Goal: Task Accomplishment & Management: Manage account settings

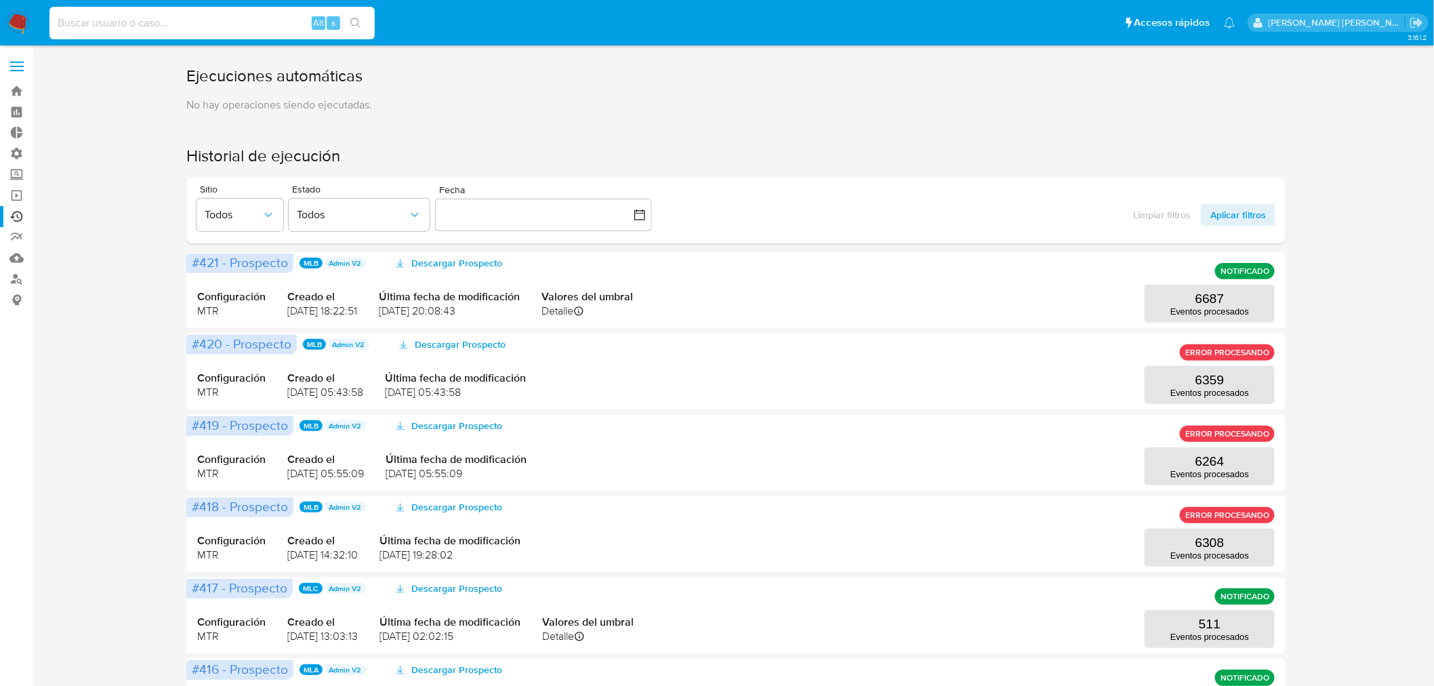
click at [186, 30] on input at bounding box center [211, 23] width 325 height 18
paste input "214619435"
type input "214619435"
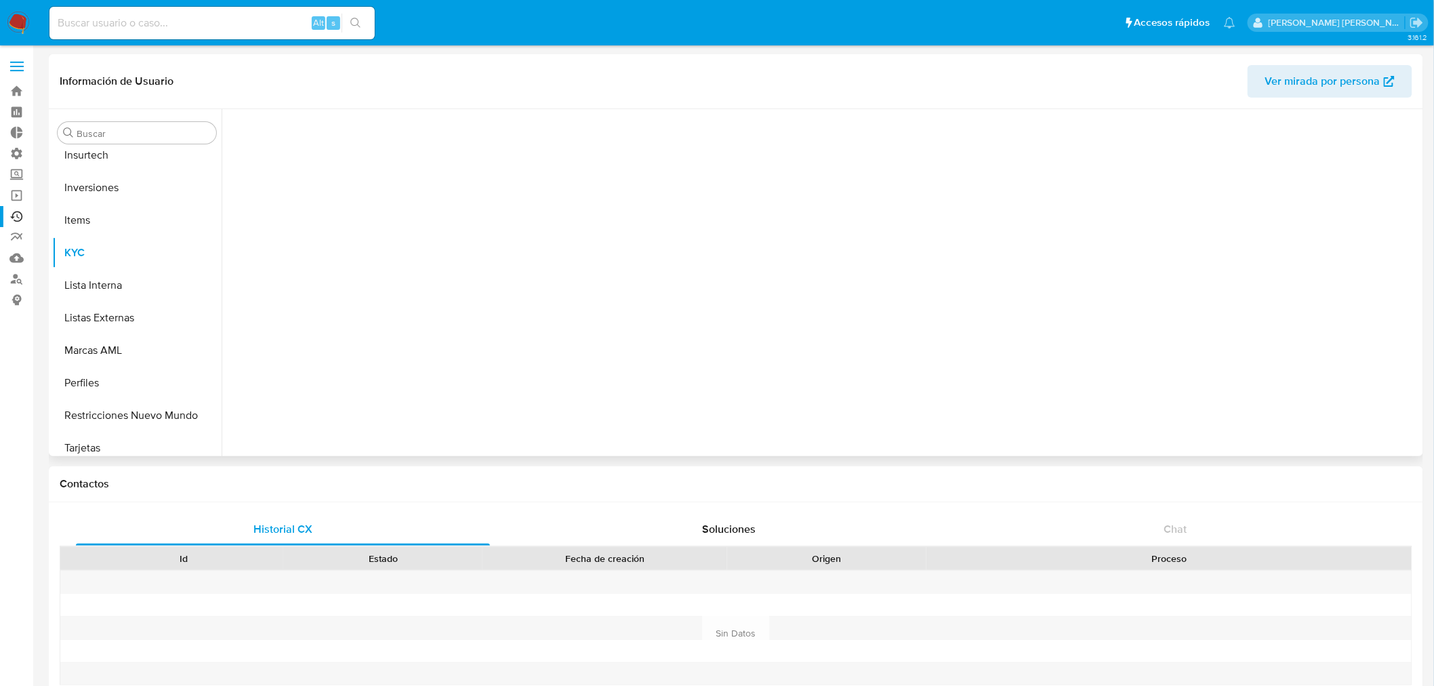
scroll to position [702, 0]
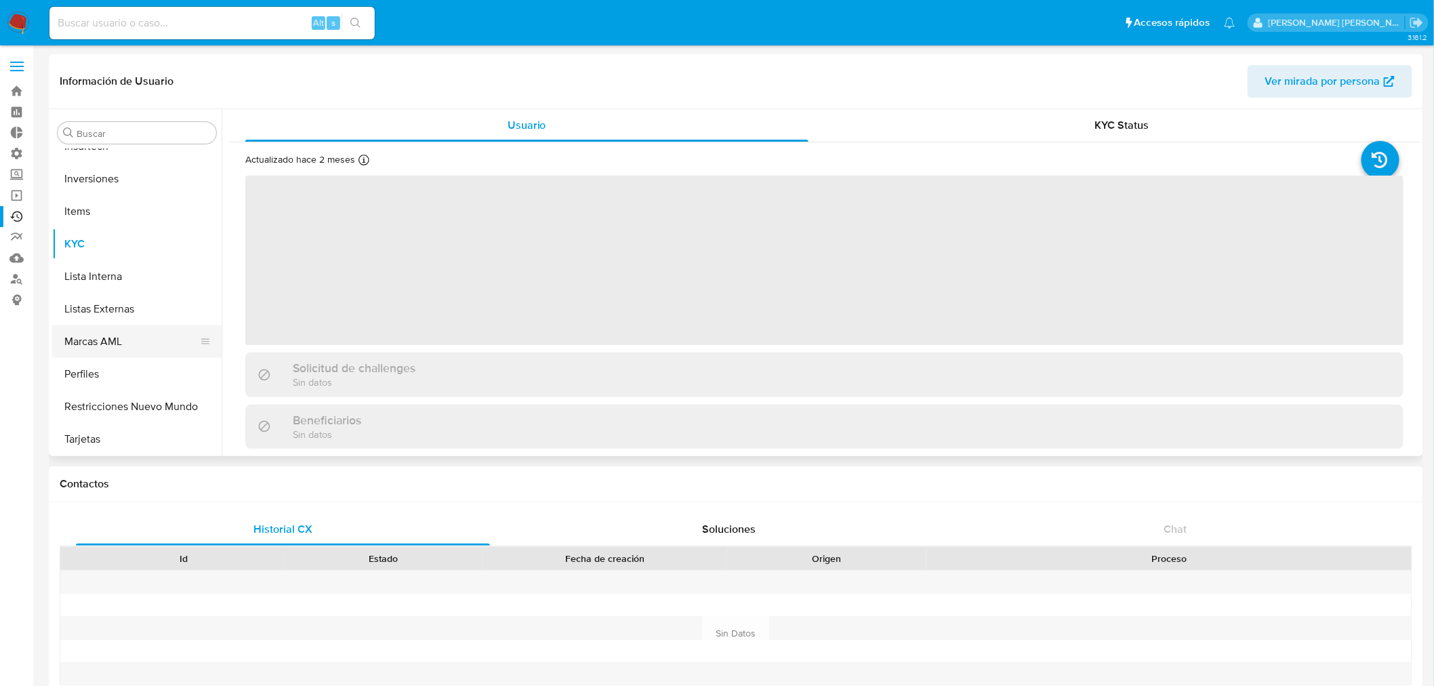
select select "10"
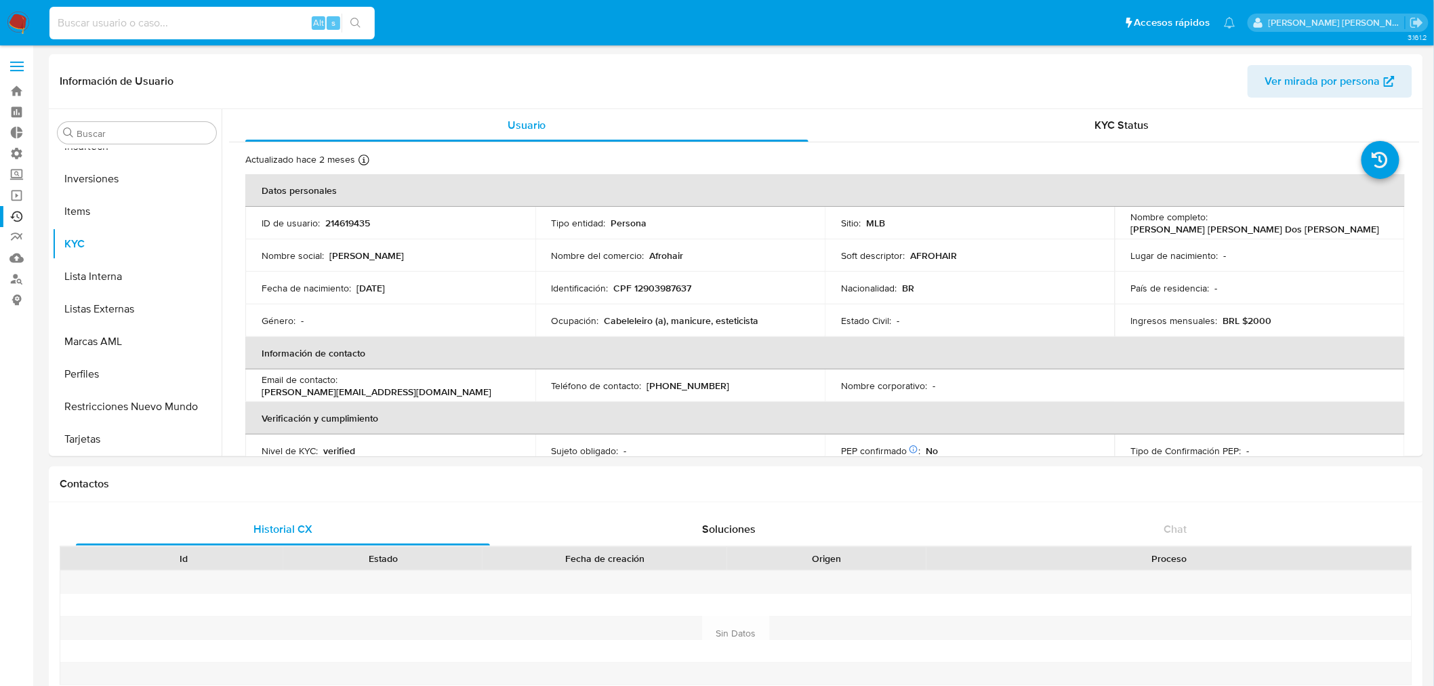
click at [268, 19] on input at bounding box center [211, 23] width 325 height 18
paste input "160944062"
type input "160944062"
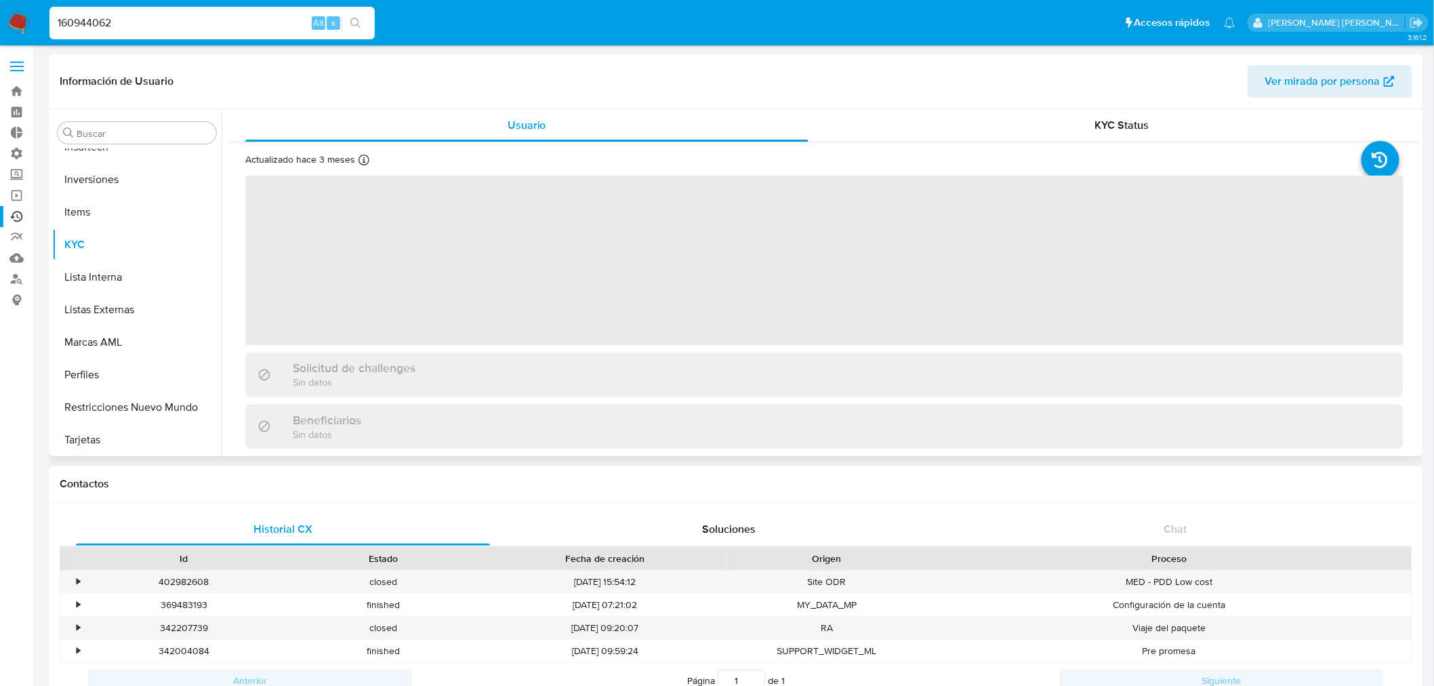
scroll to position [702, 0]
select select "10"
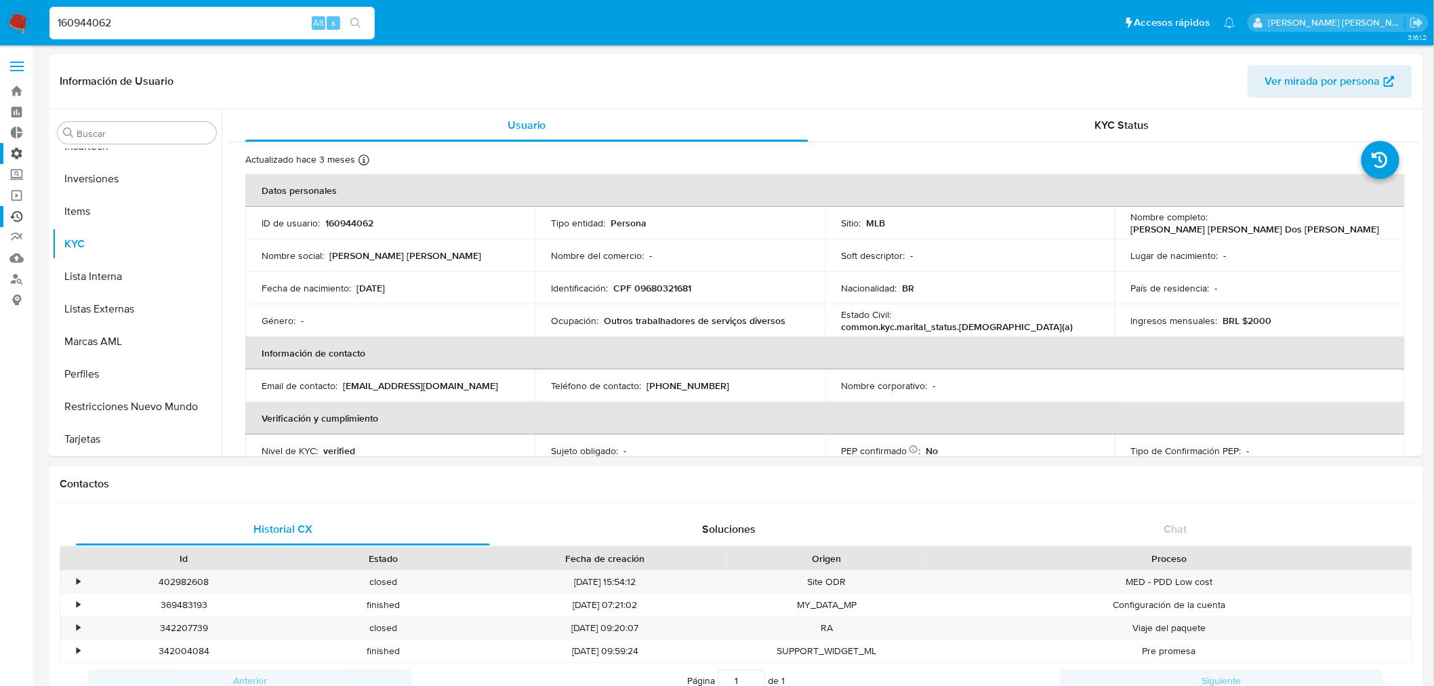
click at [18, 158] on label "Administración" at bounding box center [80, 153] width 161 height 21
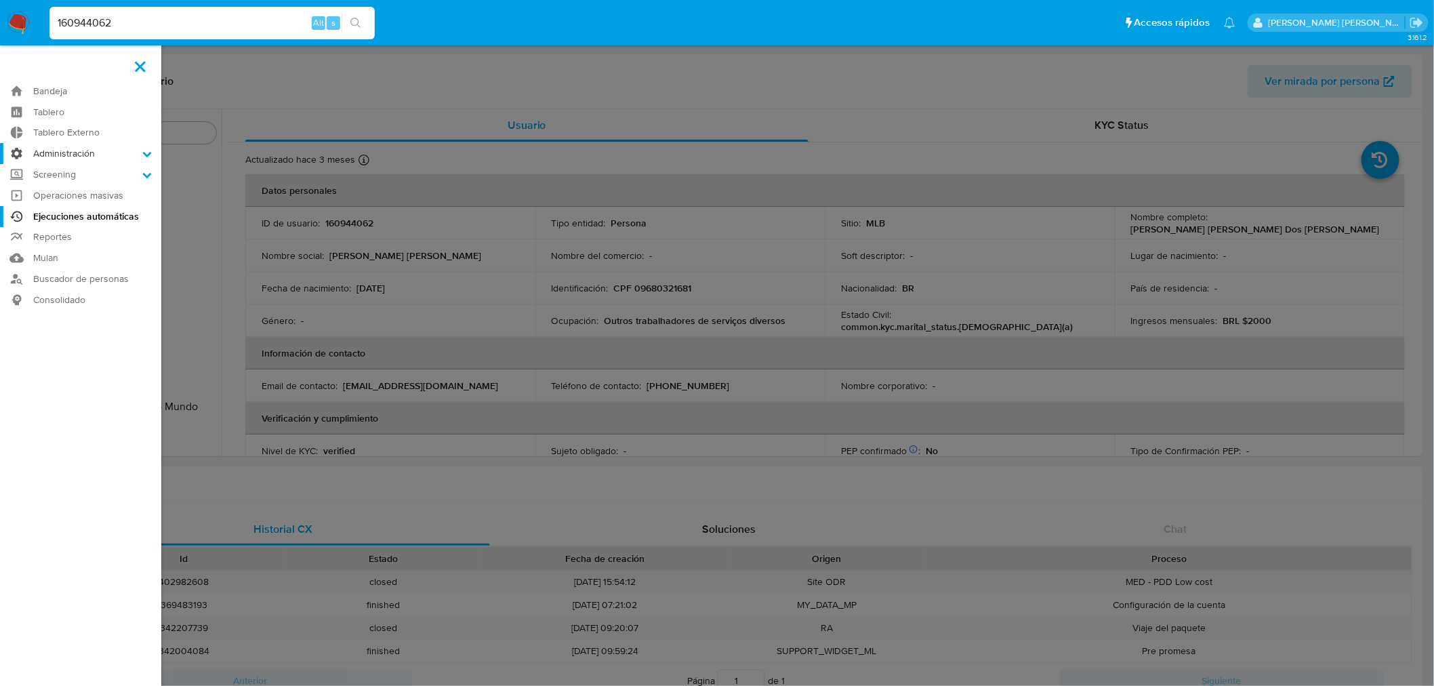
click at [0, 0] on input "Administración" at bounding box center [0, 0] width 0 height 0
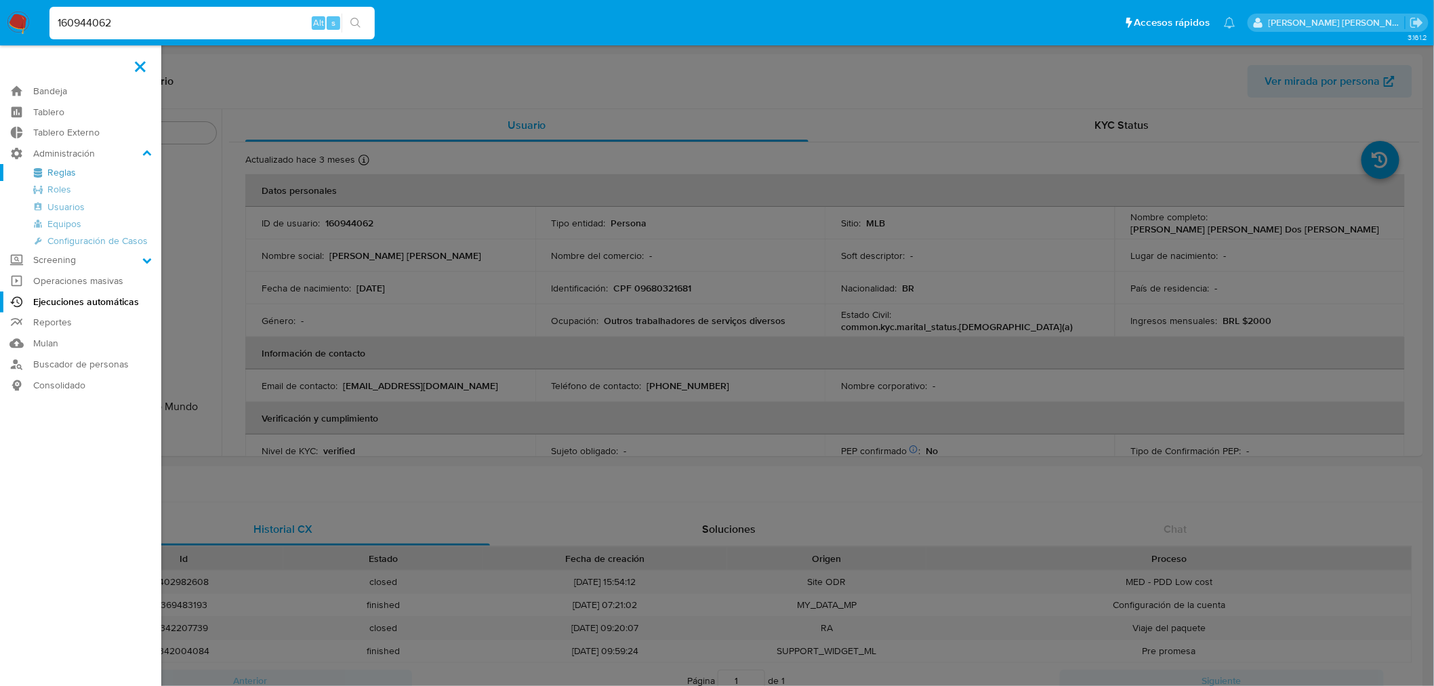
click at [61, 173] on link "Reglas" at bounding box center [80, 172] width 161 height 17
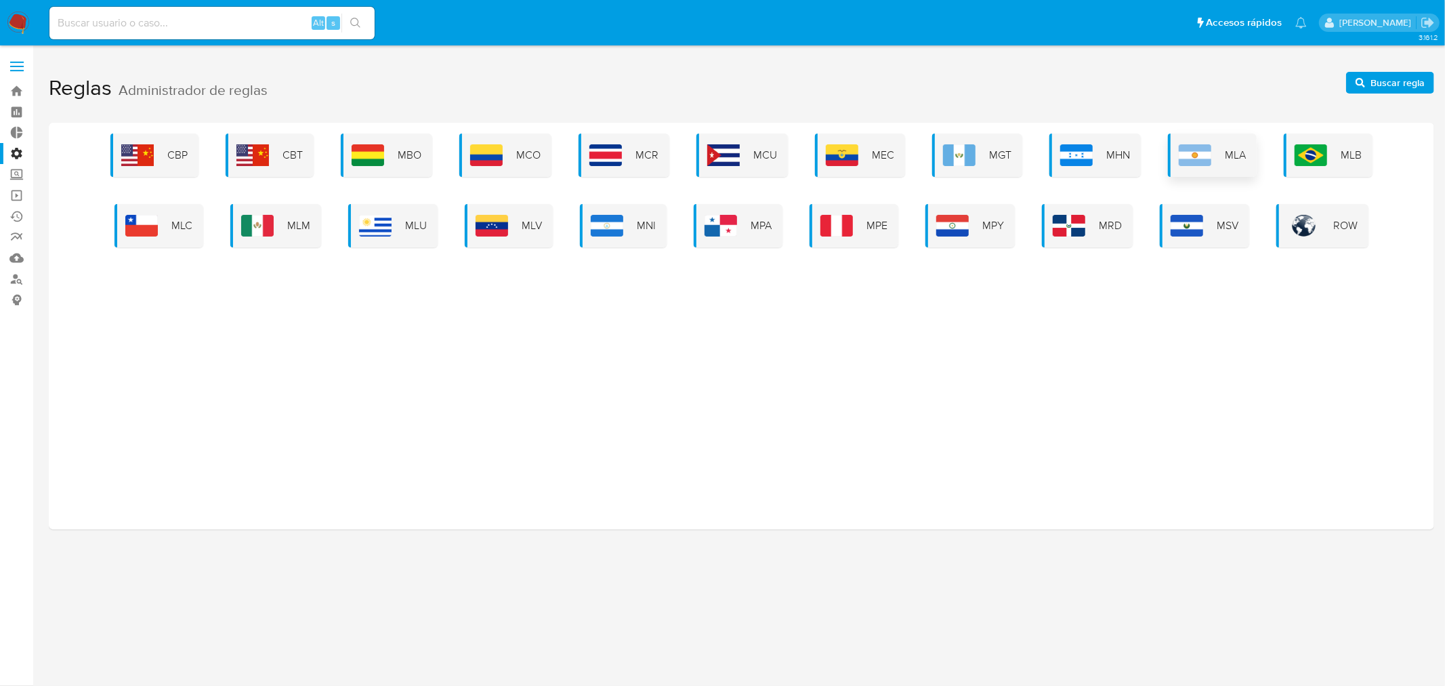
click at [1230, 163] on div "MLA" at bounding box center [1212, 154] width 89 height 43
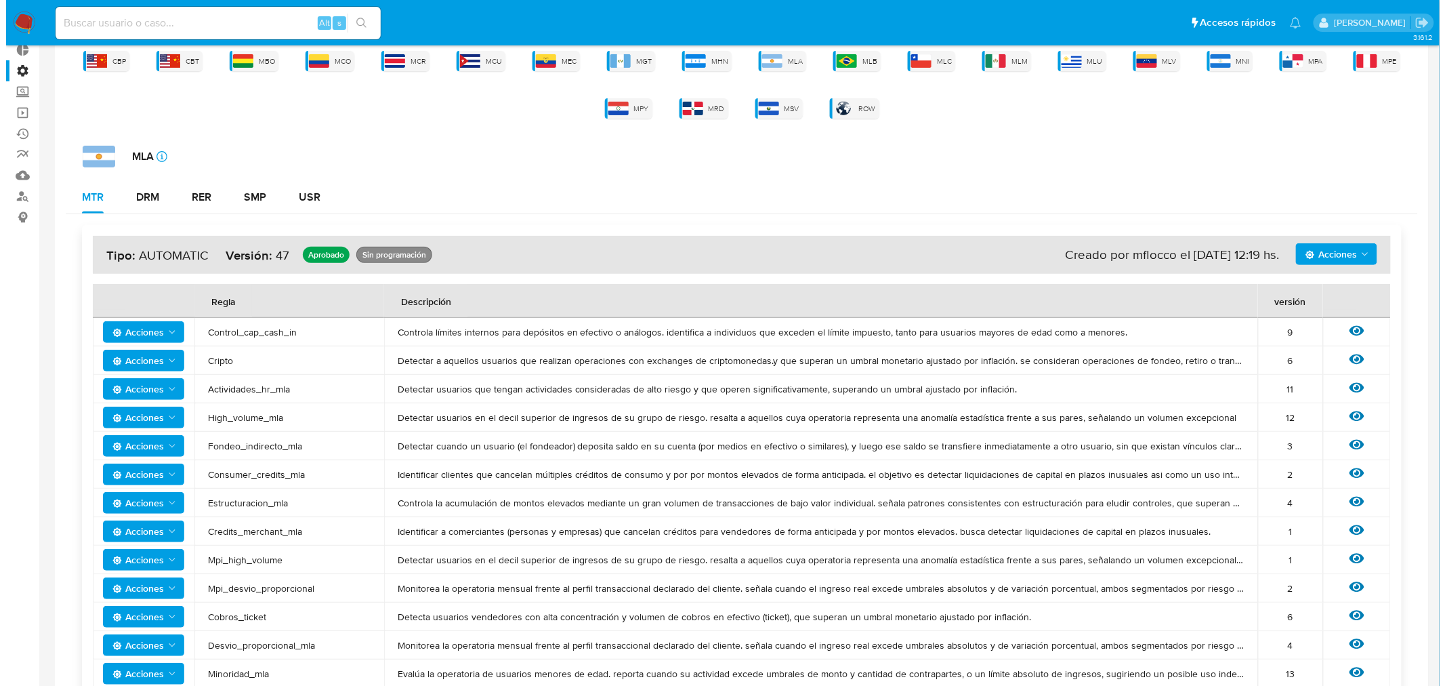
scroll to position [150, 0]
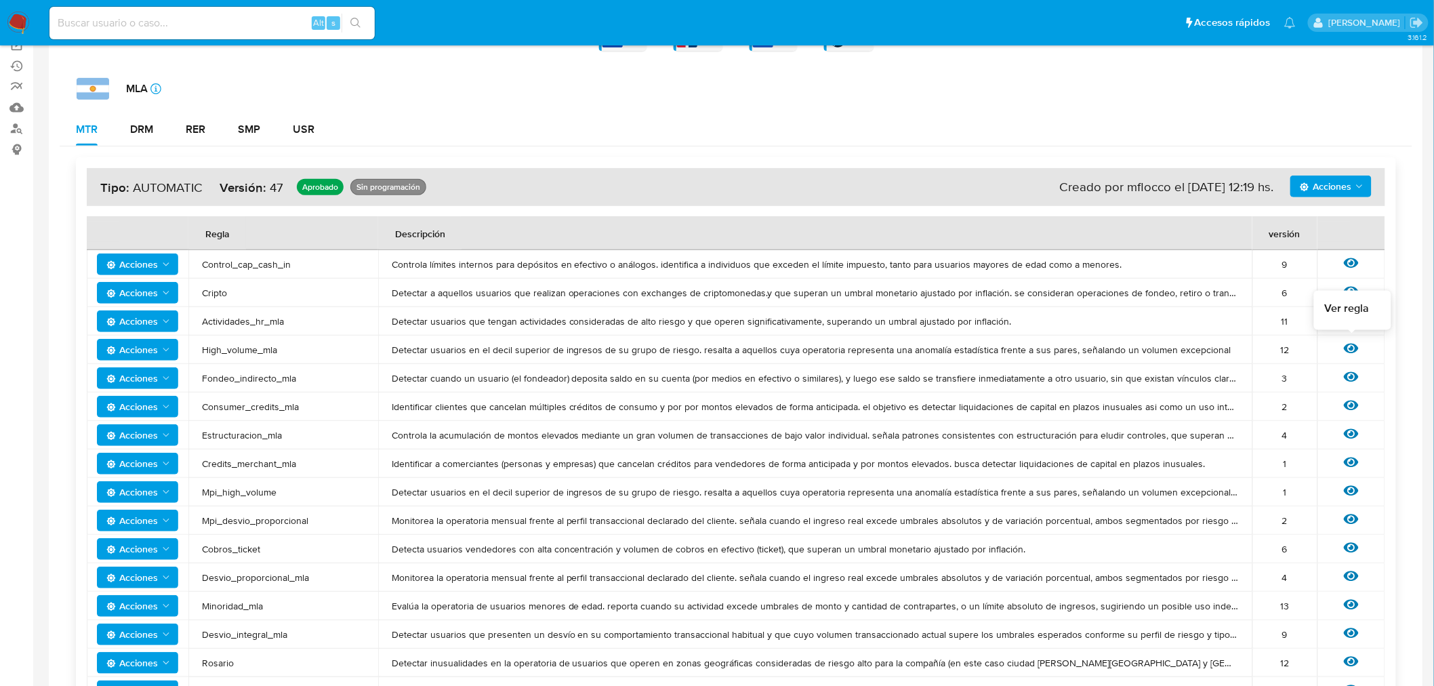
click at [1348, 346] on icon at bounding box center [1351, 348] width 15 height 15
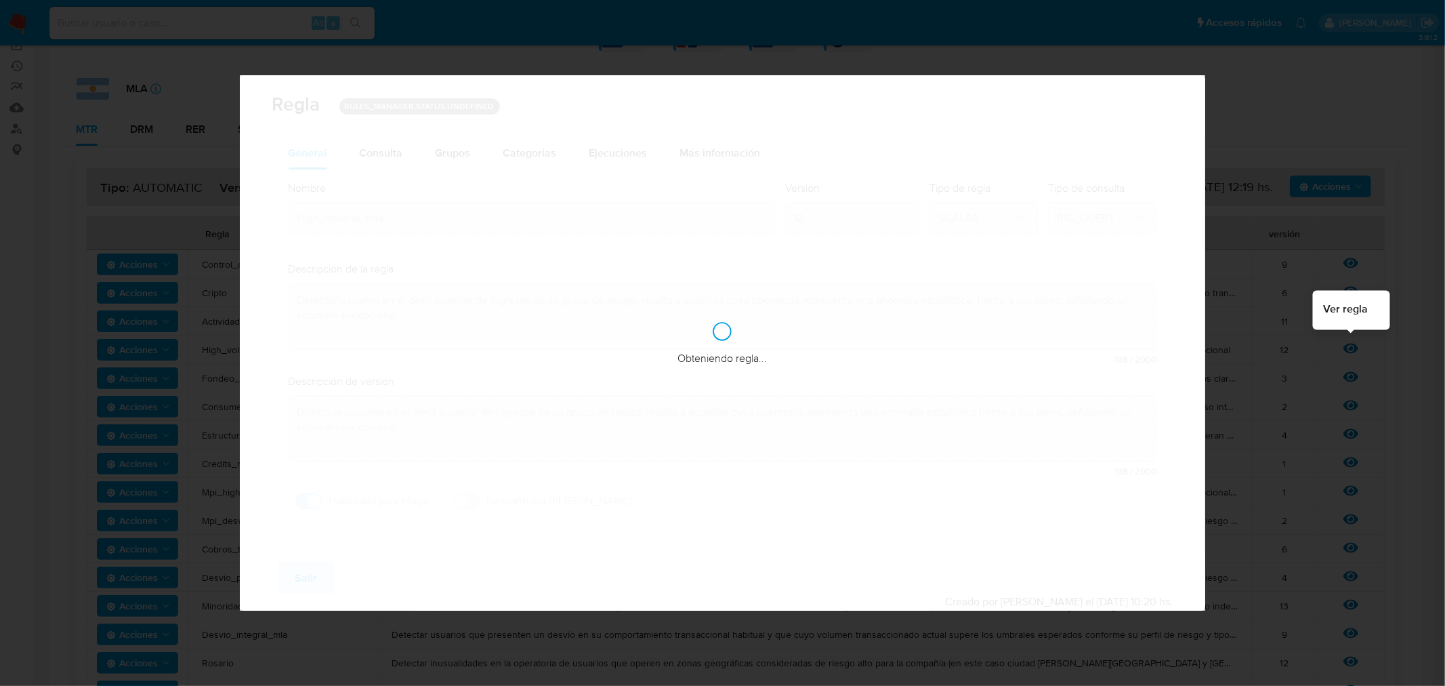
checkbox input "true"
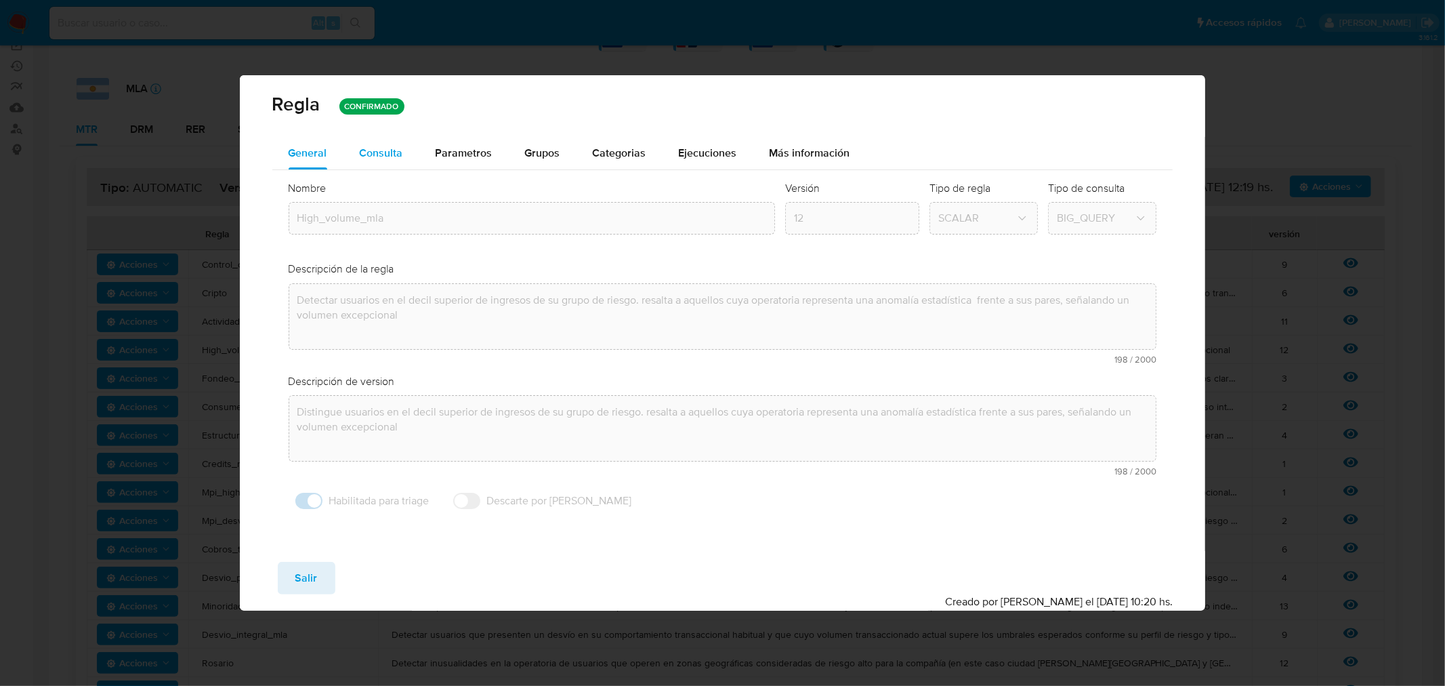
click at [384, 152] on span "Consulta" at bounding box center [381, 153] width 43 height 16
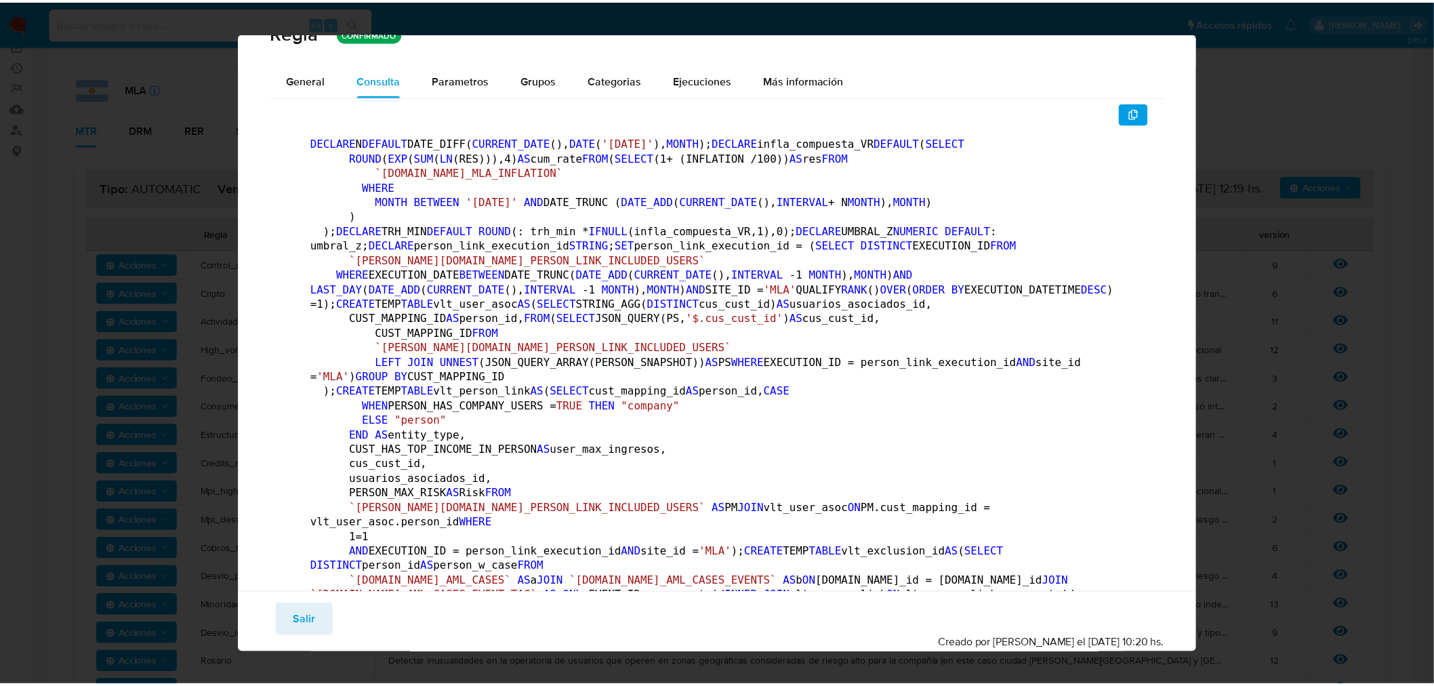
scroll to position [0, 0]
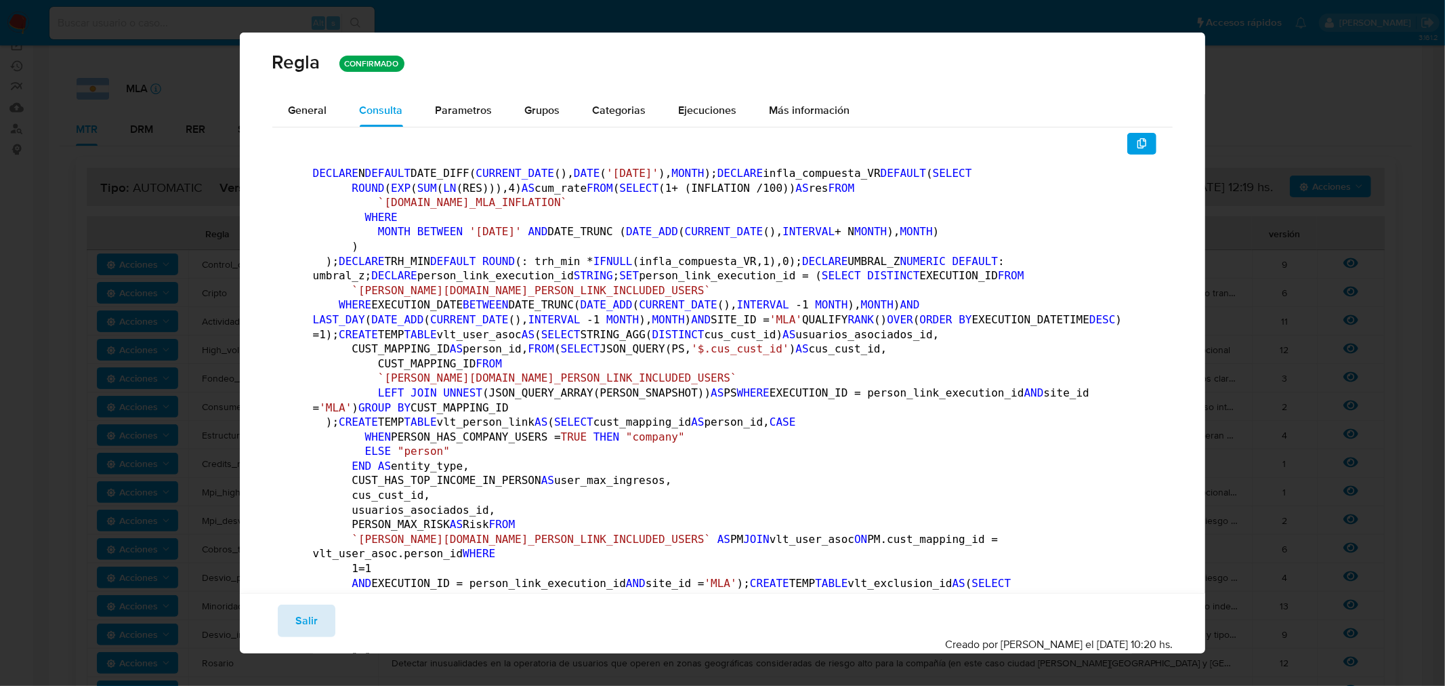
click at [307, 629] on span "Salir" at bounding box center [306, 621] width 22 height 30
